Goal: Information Seeking & Learning: Learn about a topic

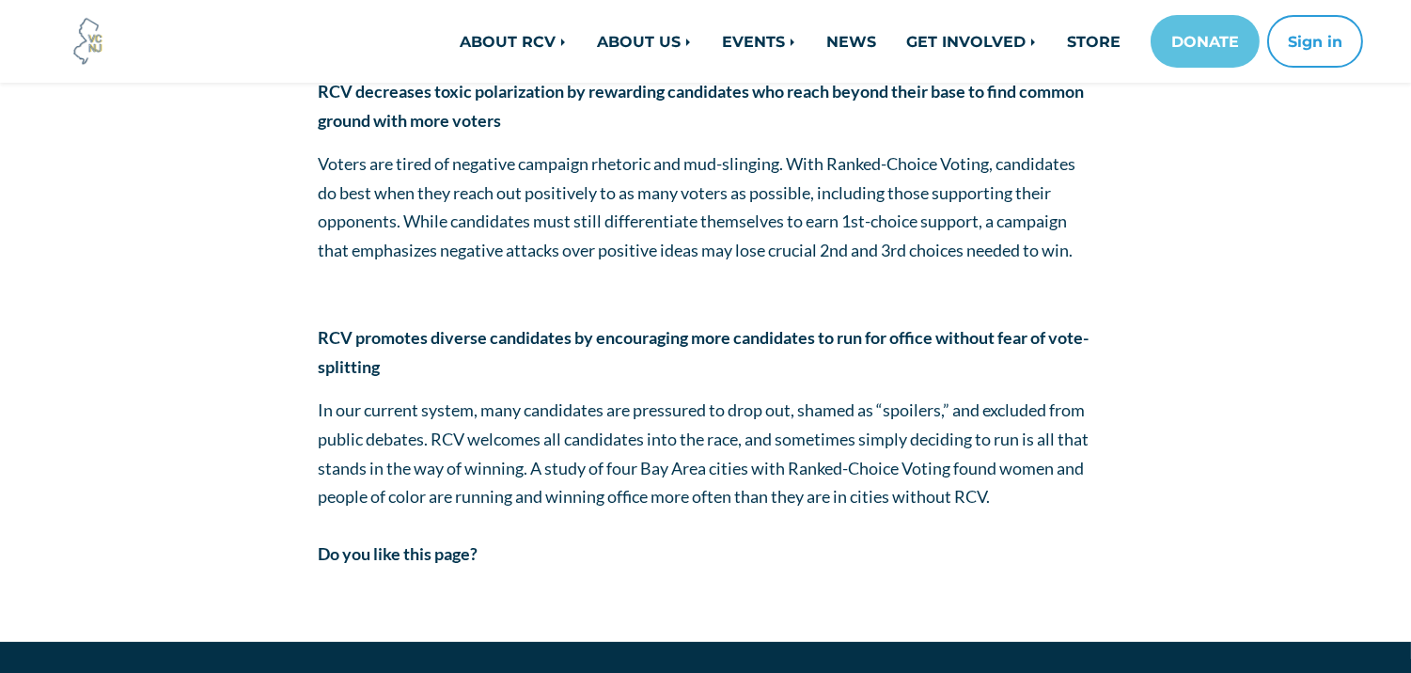
scroll to position [1253, 0]
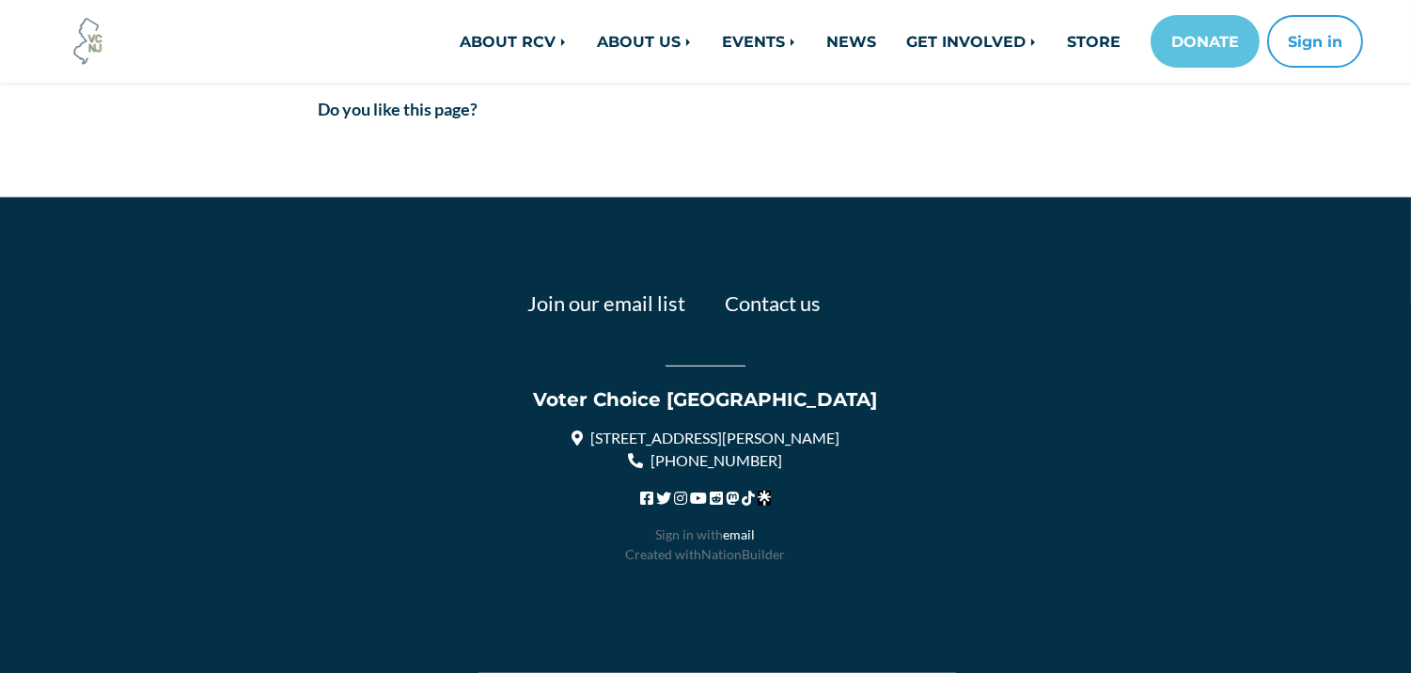
scroll to position [3940, 0]
